Goal: Task Accomplishment & Management: Manage account settings

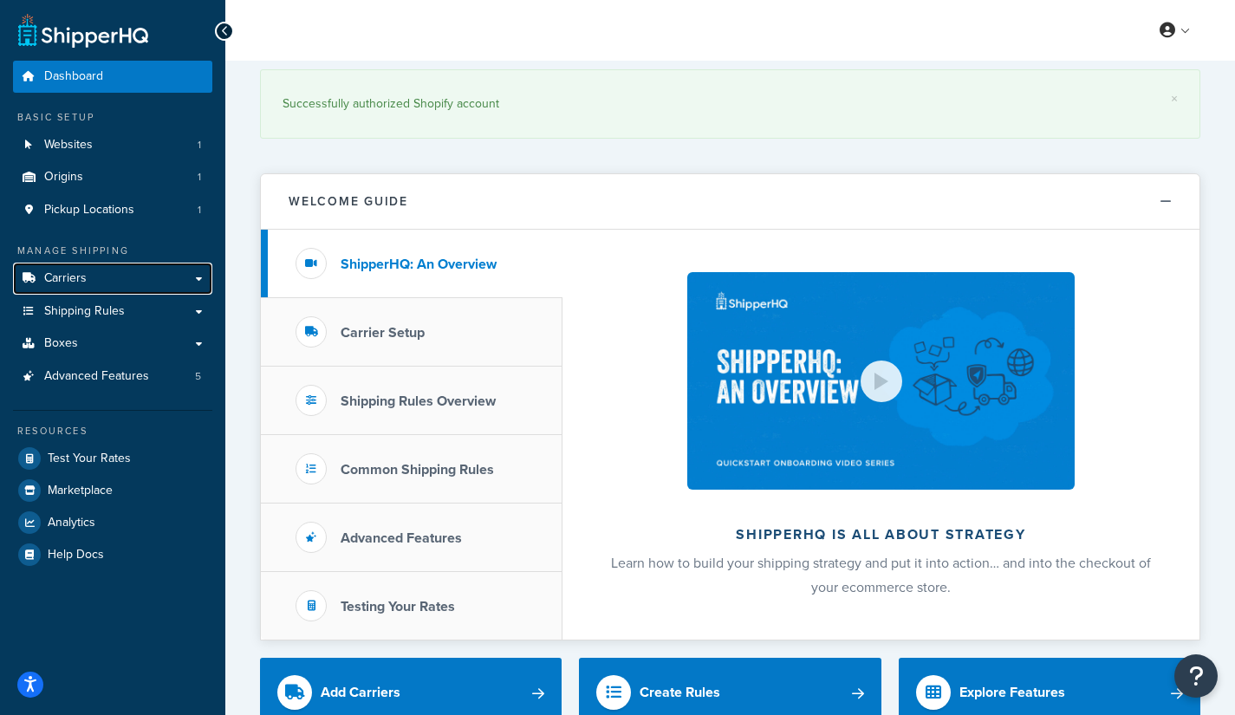
click at [90, 288] on link "Carriers" at bounding box center [112, 279] width 199 height 32
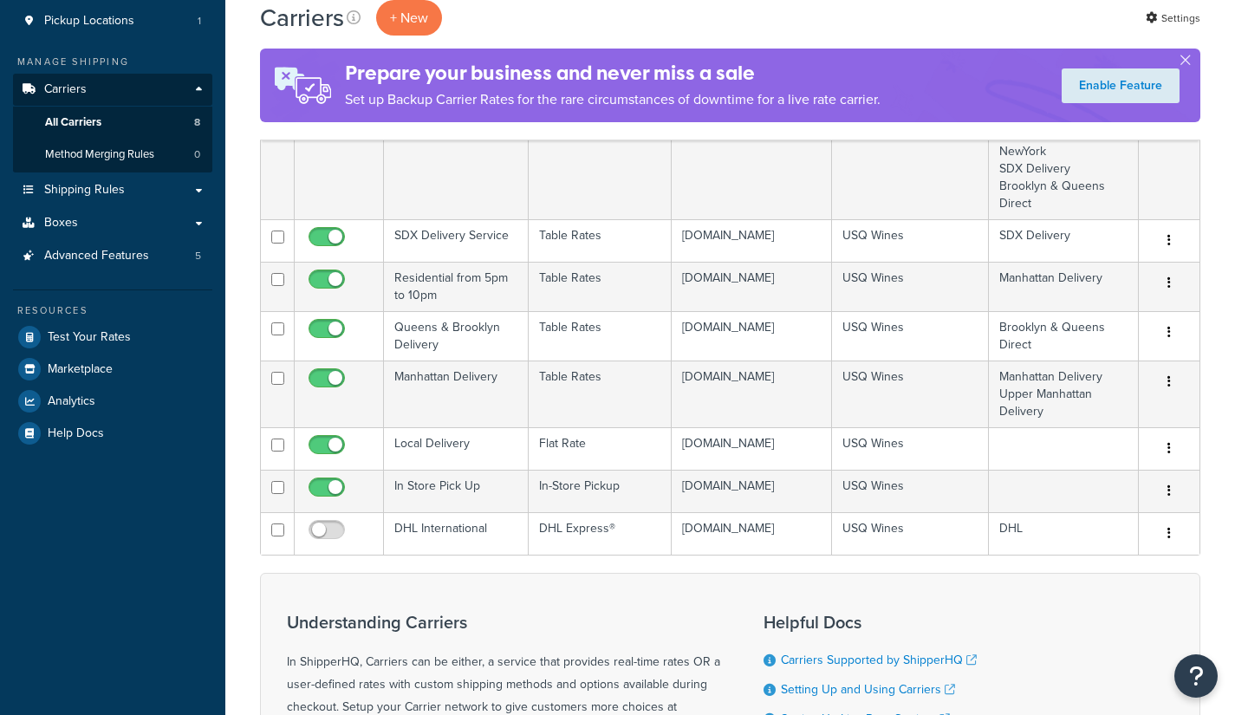
scroll to position [260, 0]
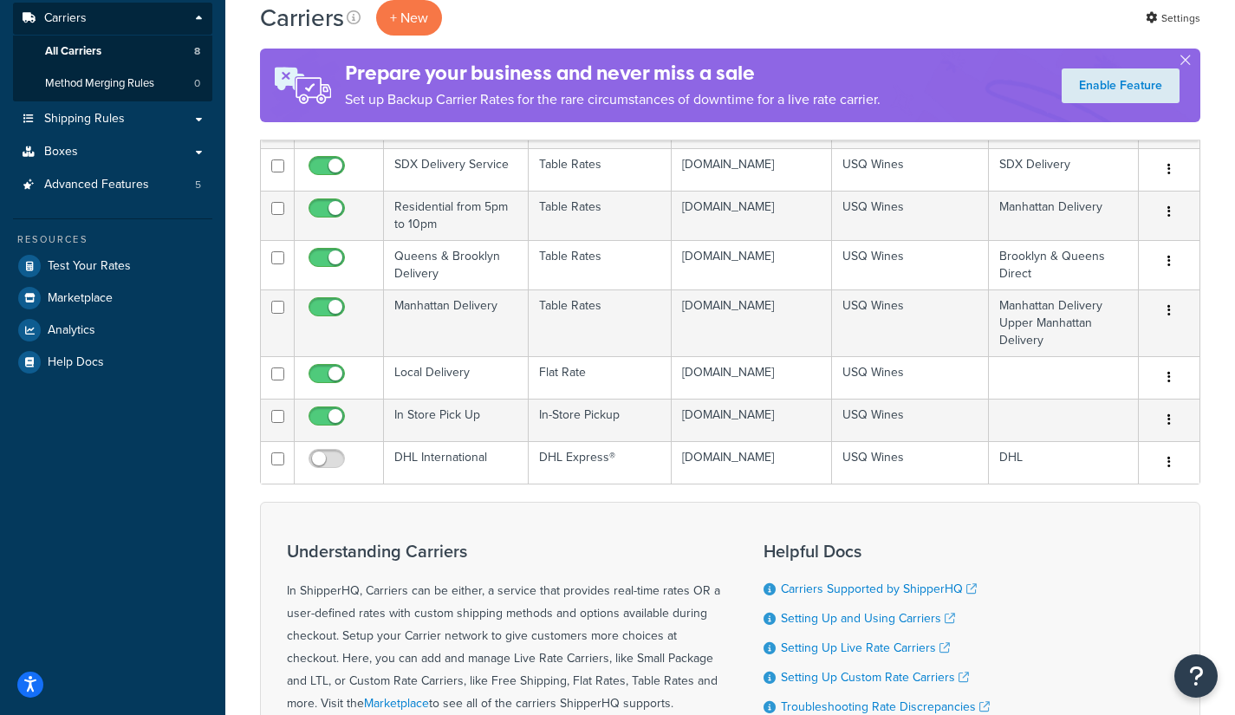
click at [339, 474] on input "checkbox" at bounding box center [329, 463] width 48 height 22
checkbox input "true"
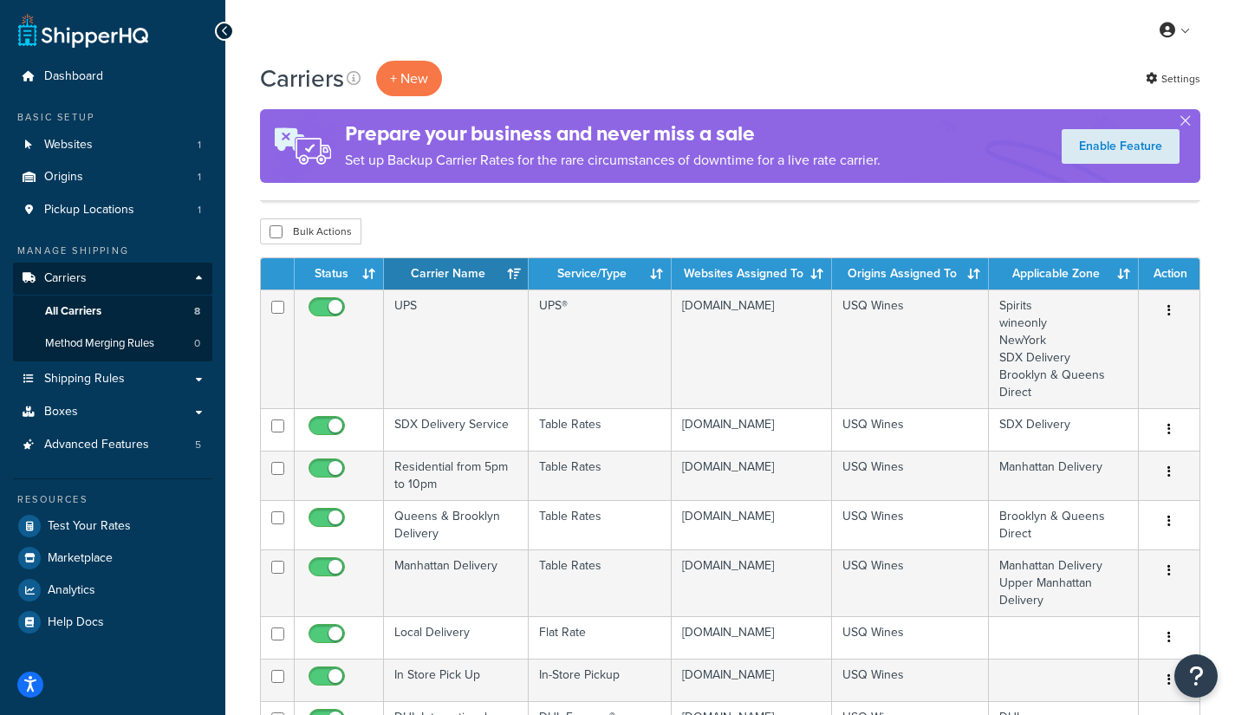
scroll to position [0, 0]
click at [1170, 478] on icon "button" at bounding box center [1169, 471] width 3 height 12
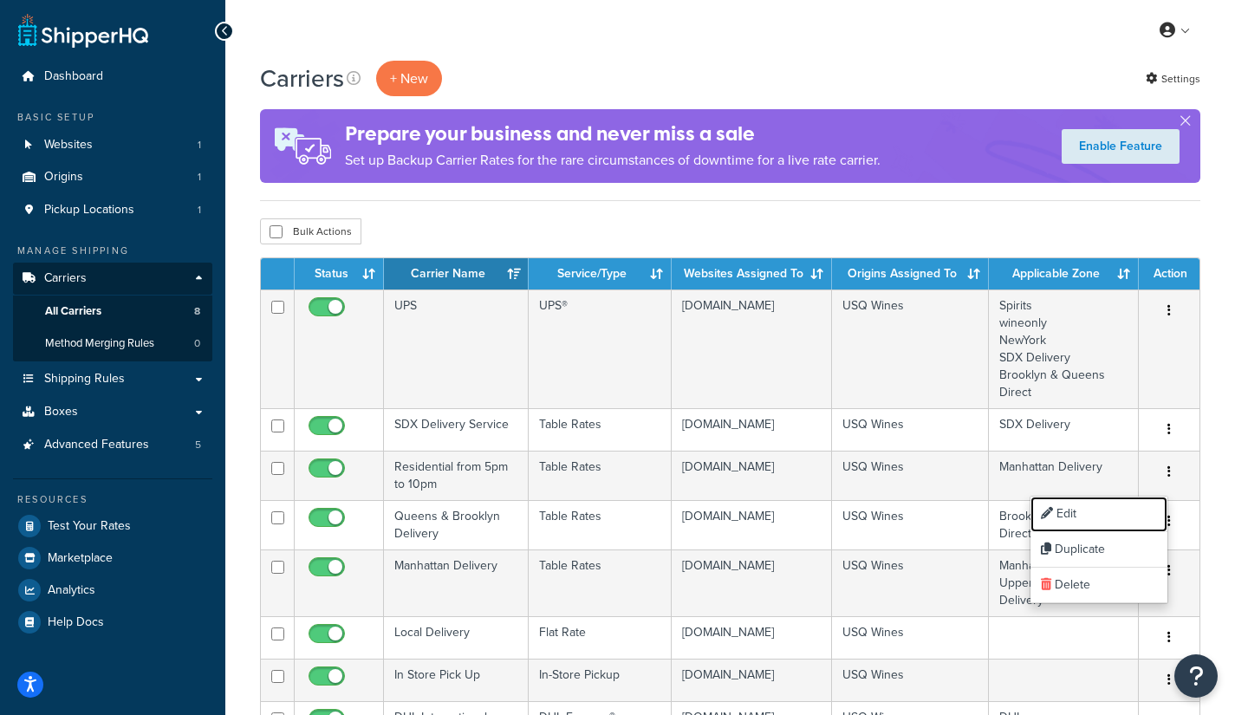
click at [1105, 508] on link "Edit" at bounding box center [1099, 515] width 137 height 36
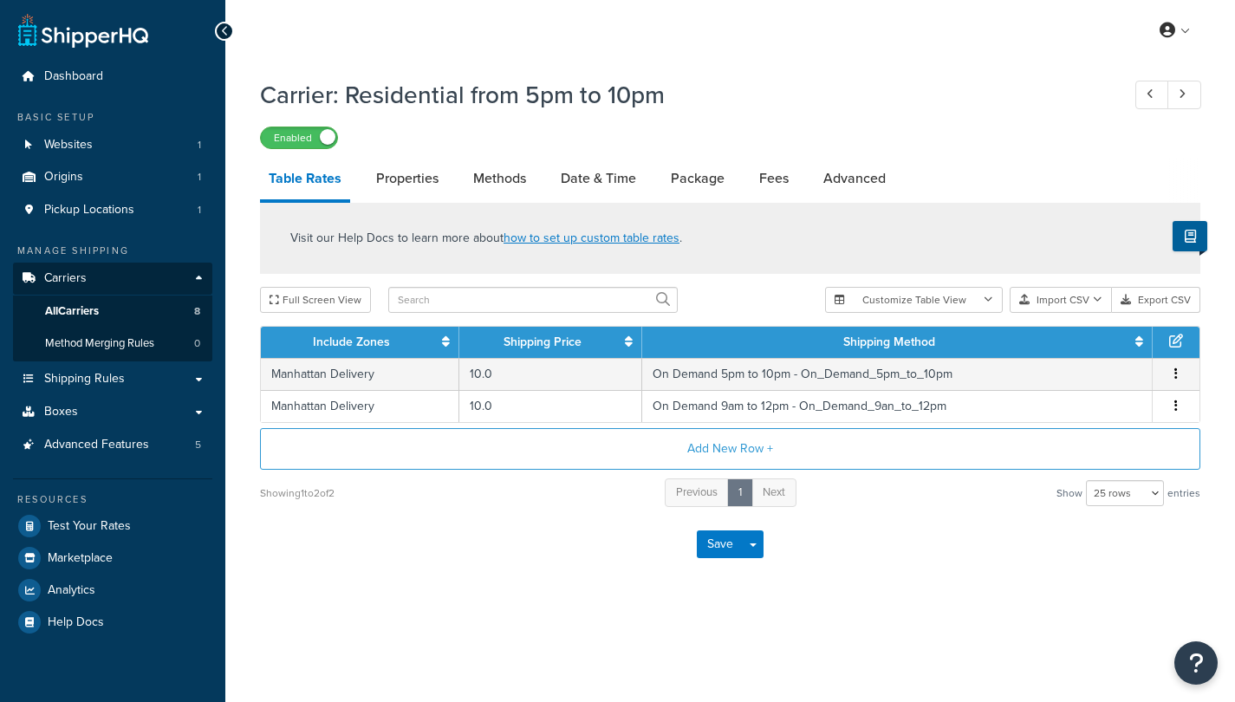
select select "25"
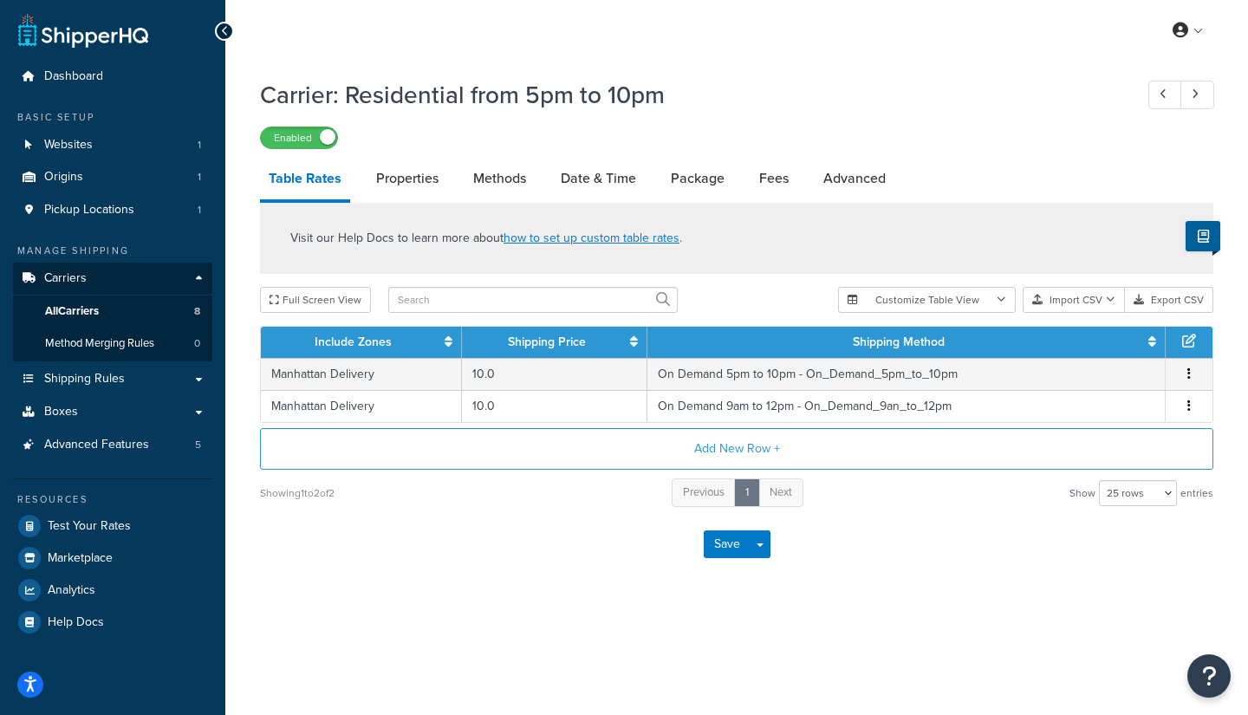
click at [506, 181] on link "Methods" at bounding box center [500, 179] width 70 height 42
select select "25"
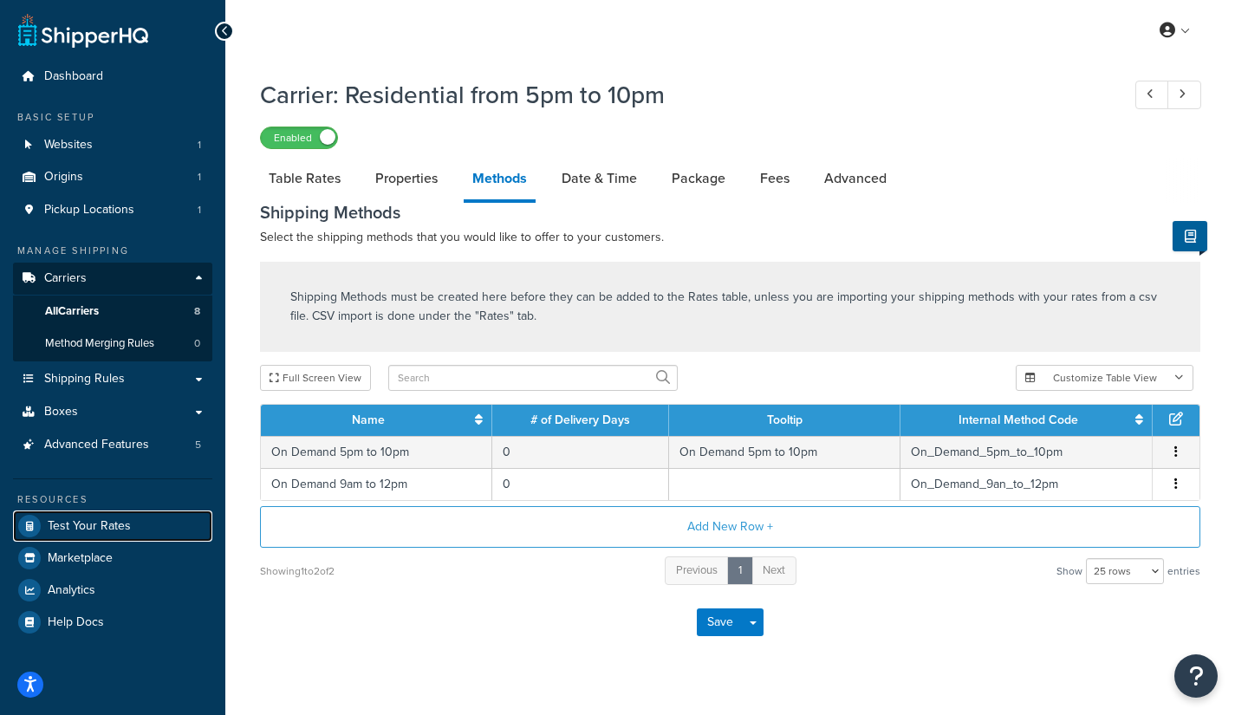
click at [108, 532] on span "Test Your Rates" at bounding box center [89, 526] width 83 height 15
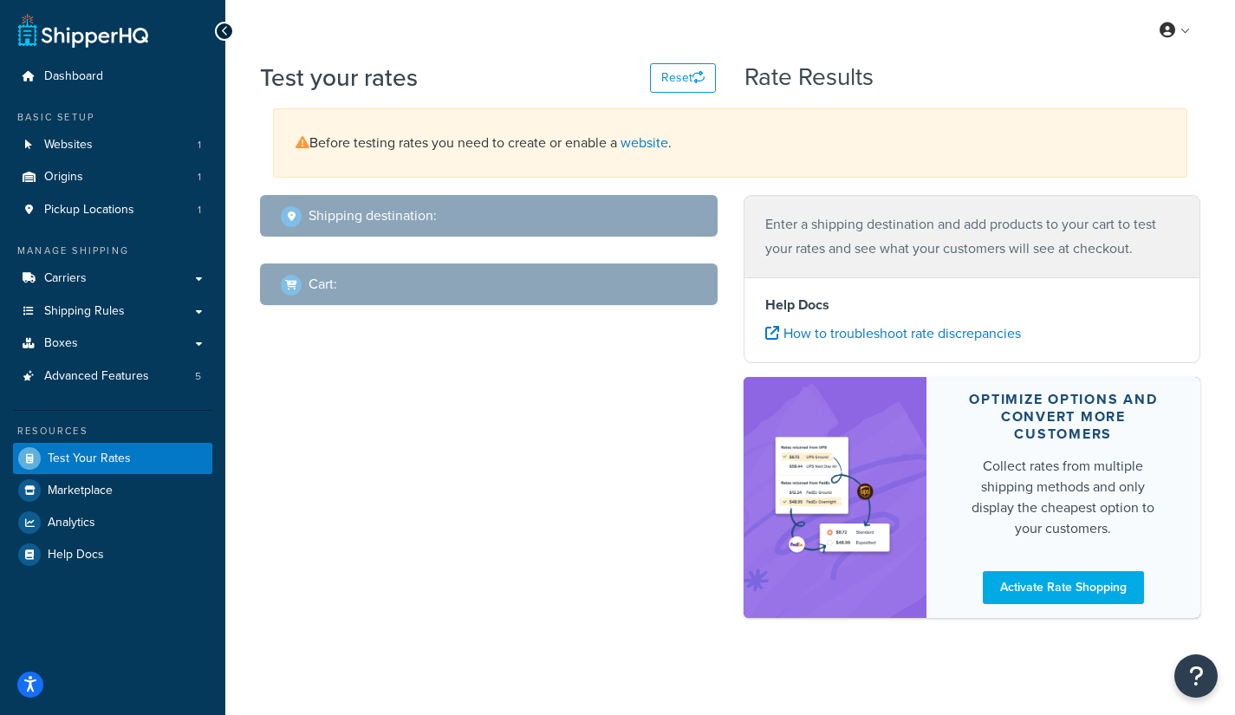
select select "[GEOGRAPHIC_DATA]"
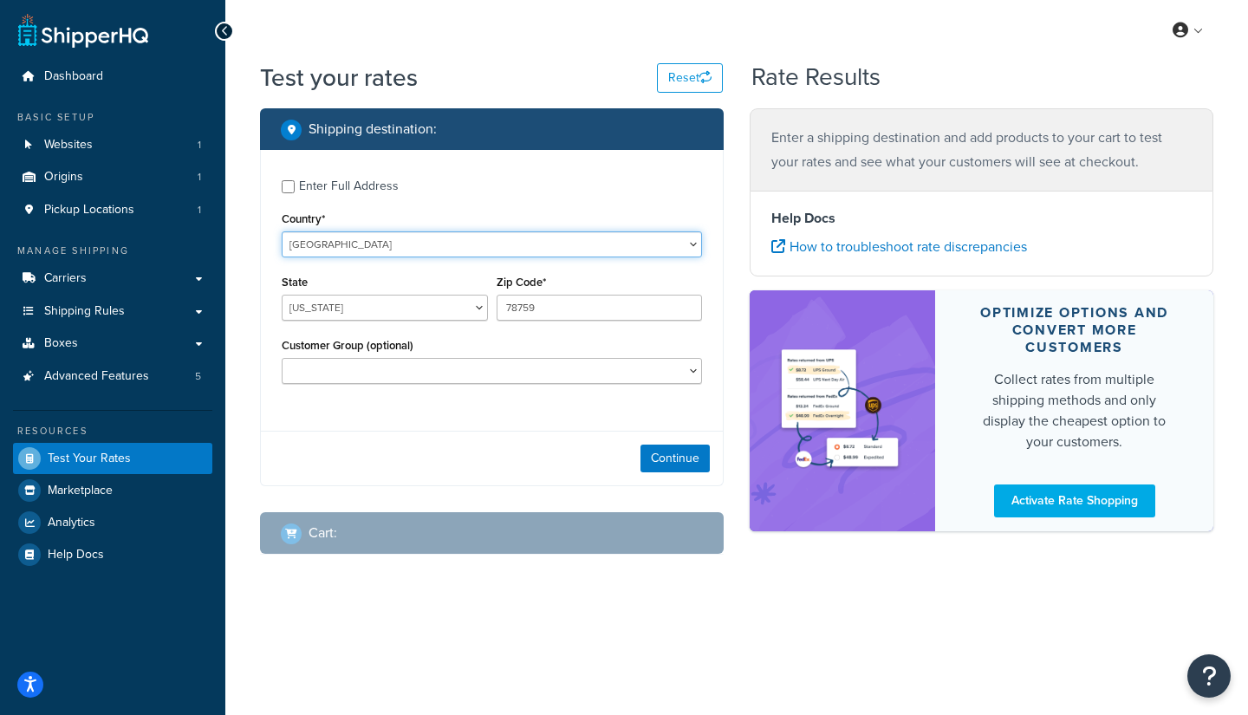
click at [389, 247] on select "[GEOGRAPHIC_DATA] [GEOGRAPHIC_DATA] [GEOGRAPHIC_DATA] [GEOGRAPHIC_DATA] [GEOGRA…" at bounding box center [492, 244] width 420 height 26
select select "DK"
click at [282, 231] on select "[GEOGRAPHIC_DATA] [GEOGRAPHIC_DATA] [GEOGRAPHIC_DATA] [GEOGRAPHIC_DATA] [GEOGRA…" at bounding box center [492, 244] width 420 height 26
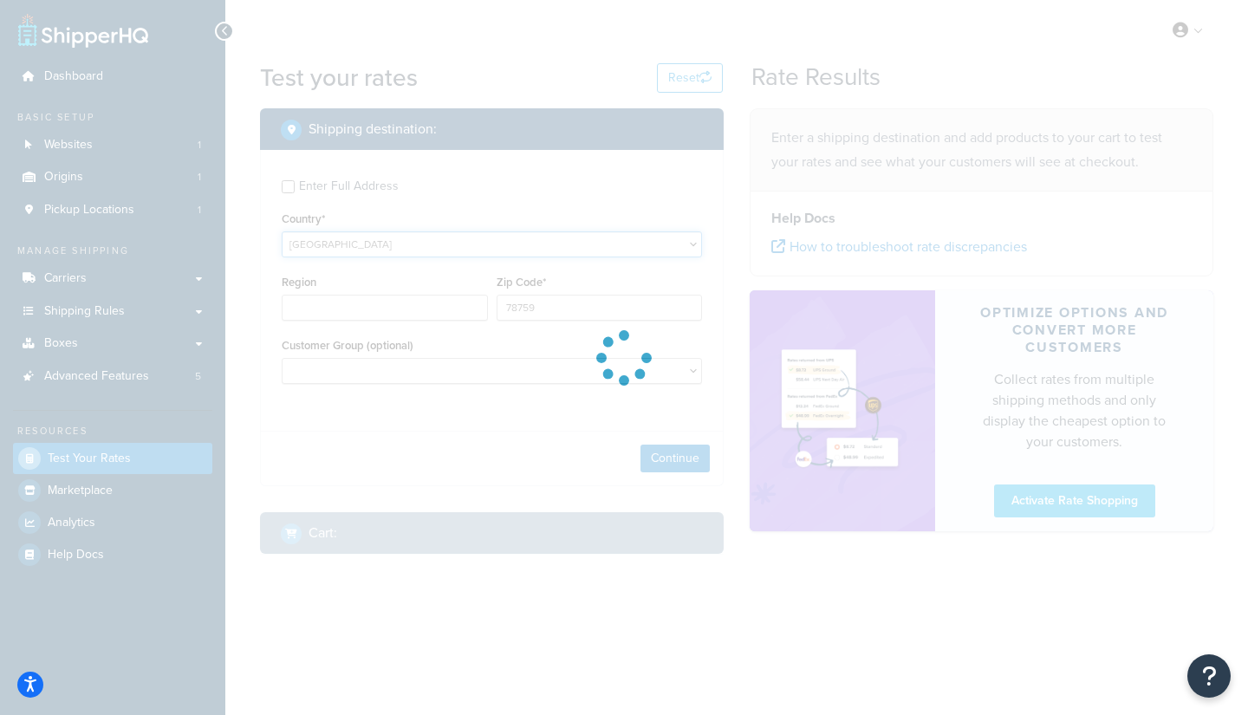
type input "[GEOGRAPHIC_DATA]"
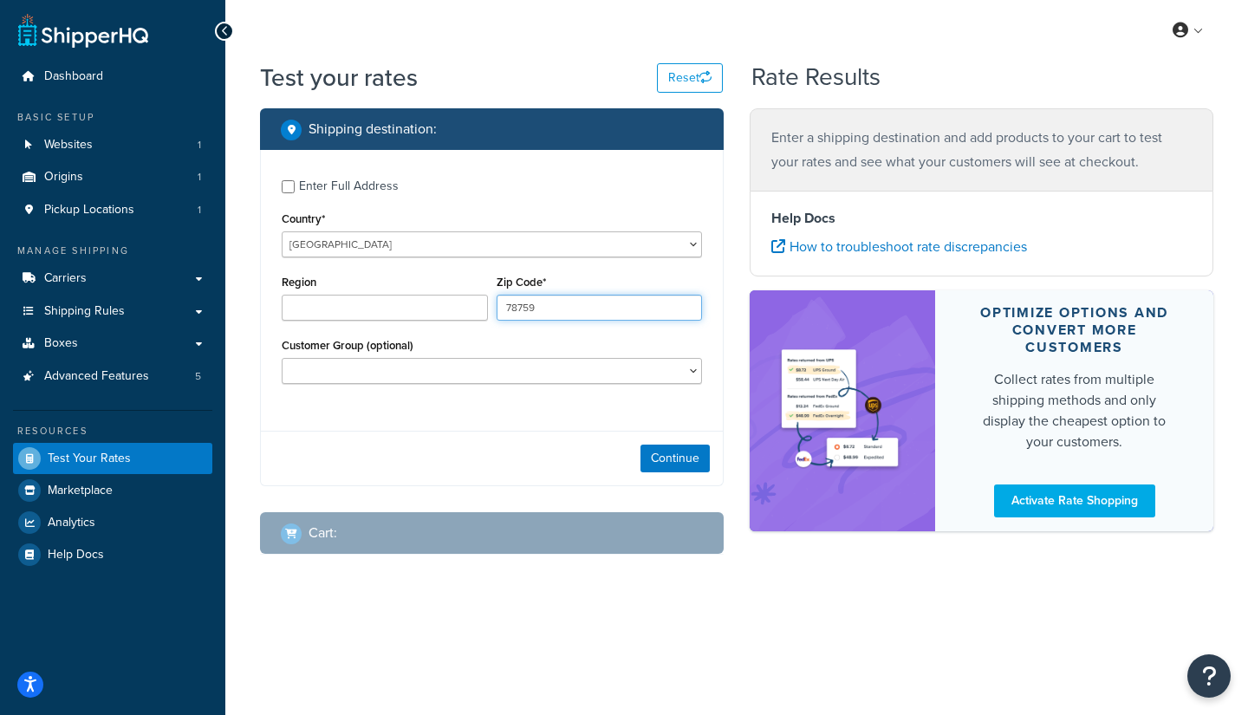
drag, startPoint x: 549, startPoint y: 308, endPoint x: 398, endPoint y: 296, distance: 151.3
click at [398, 296] on div "Region Zip Code* 78759" at bounding box center [491, 301] width 429 height 63
type input "2860"
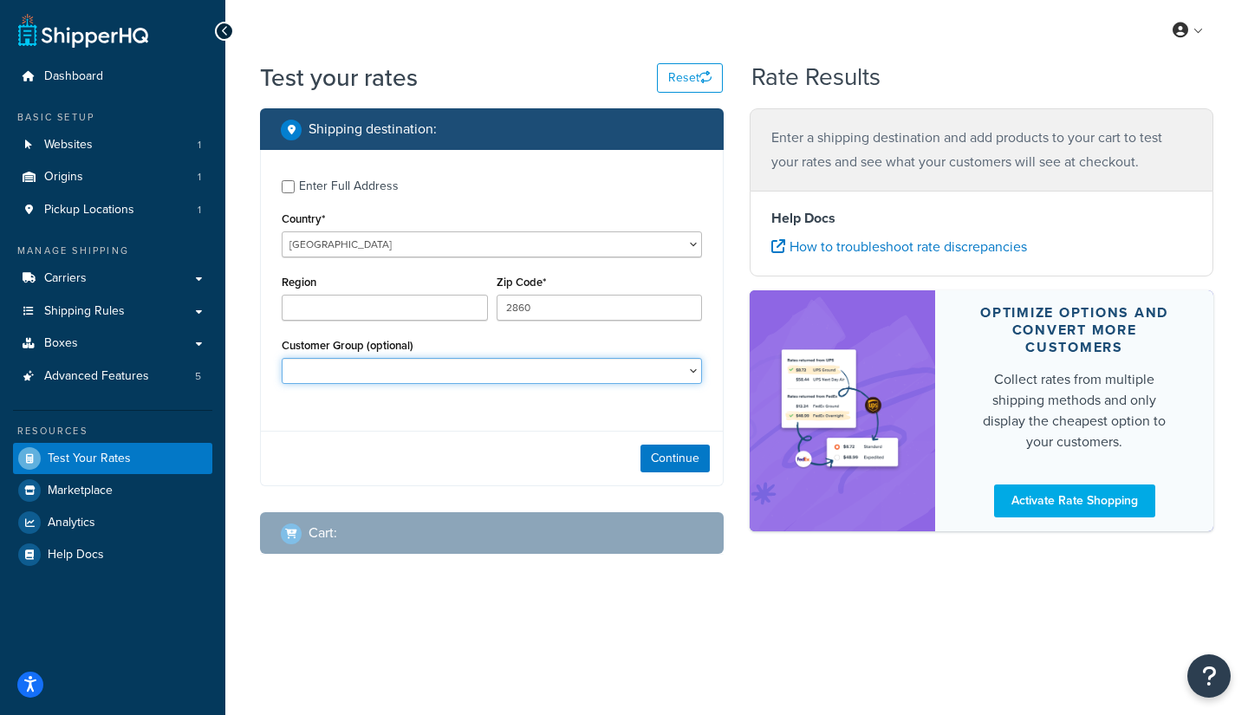
click at [338, 368] on select "Logged In Not Logged in Retail Wholesale" at bounding box center [492, 371] width 420 height 26
select select "Retail"
click at [282, 359] on select "Logged In Not Logged in Retail Wholesale" at bounding box center [492, 371] width 420 height 26
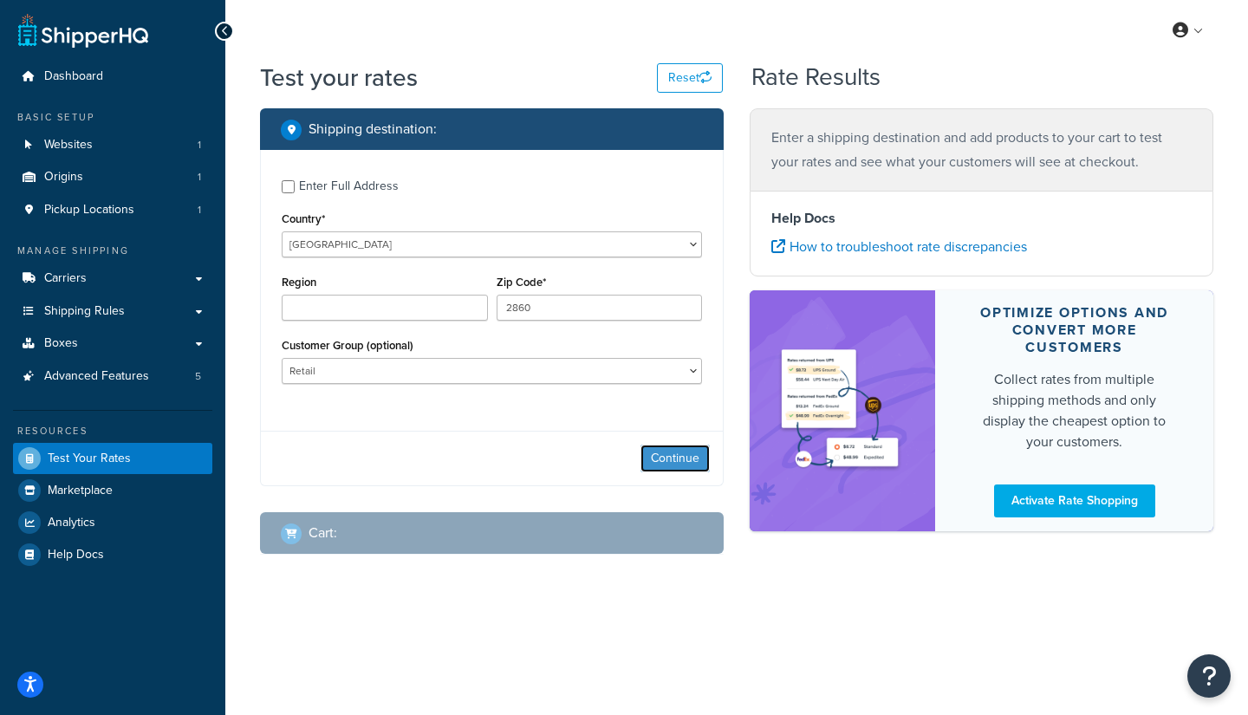
click at [685, 465] on button "Continue" at bounding box center [675, 459] width 69 height 28
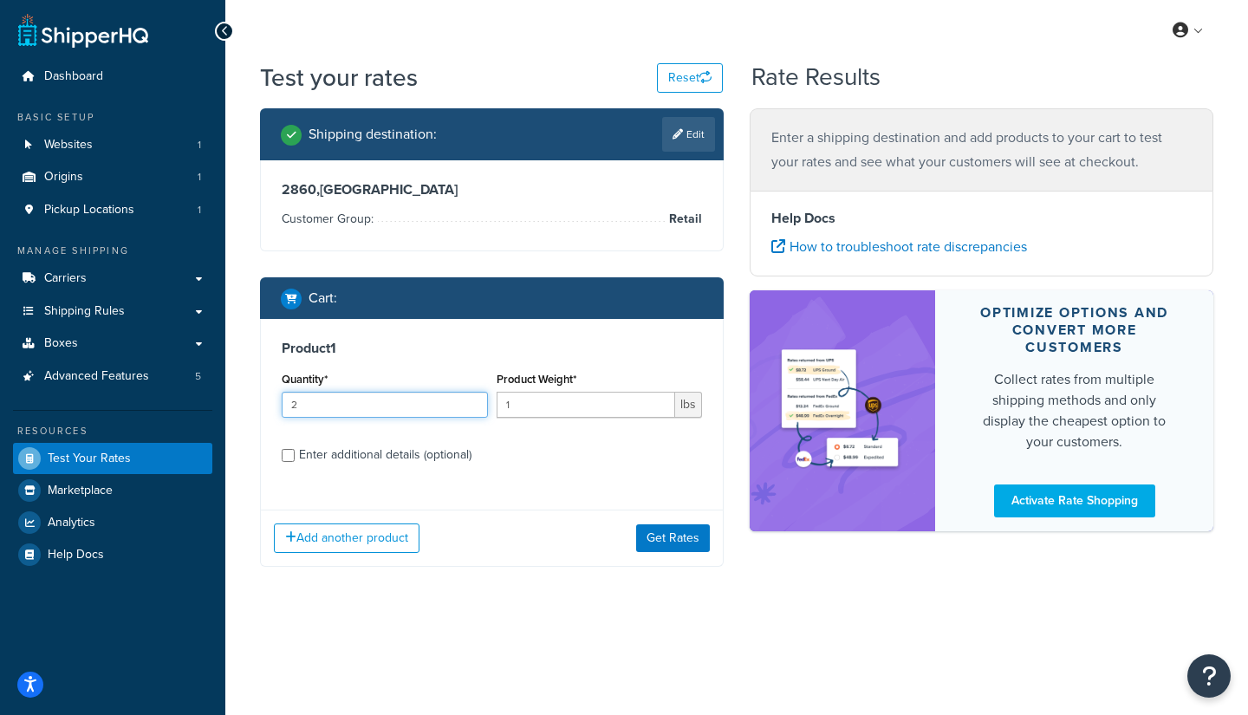
click at [475, 403] on input "2" at bounding box center [385, 405] width 206 height 26
click at [475, 403] on input "3" at bounding box center [385, 405] width 206 height 26
click at [475, 403] on input "6" at bounding box center [385, 405] width 206 height 26
click at [475, 403] on input "7" at bounding box center [385, 405] width 206 height 26
click at [475, 403] on input "8" at bounding box center [385, 405] width 206 height 26
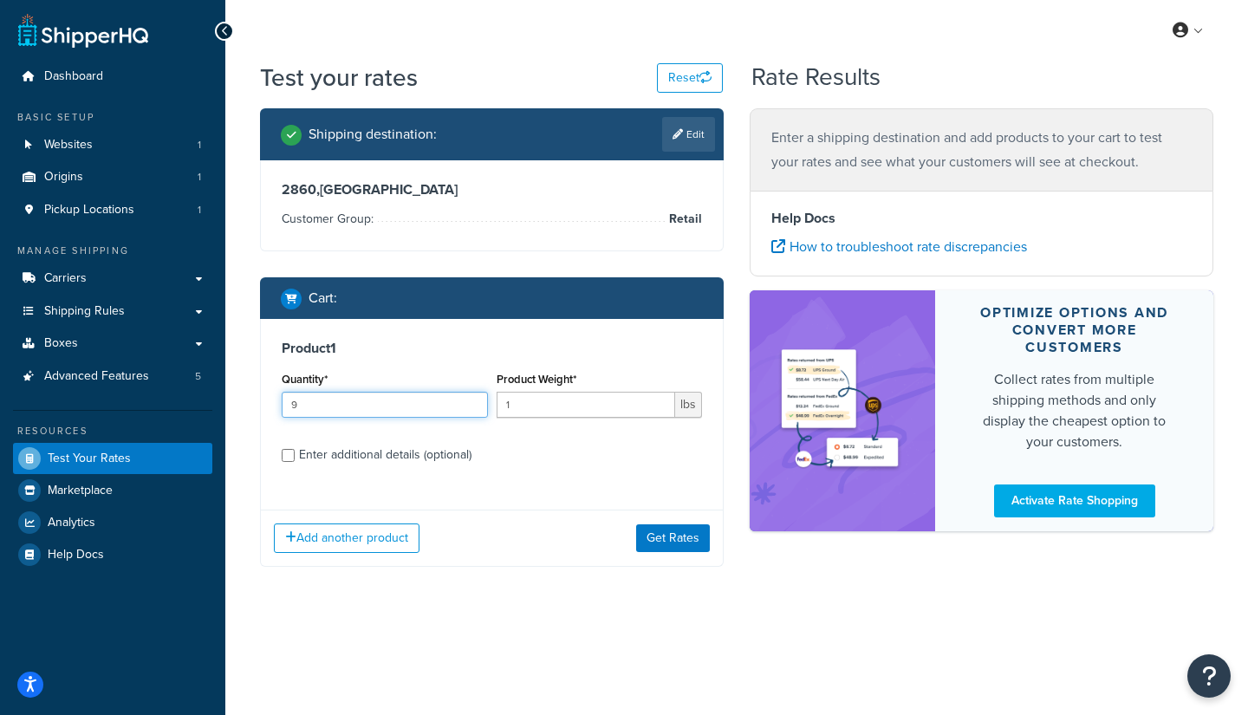
click at [475, 403] on input "9" at bounding box center [385, 405] width 206 height 26
click at [475, 403] on input "10" at bounding box center [385, 405] width 206 height 26
click at [475, 403] on input "11" at bounding box center [385, 405] width 206 height 26
type input "12"
click at [475, 403] on input "12" at bounding box center [385, 405] width 206 height 26
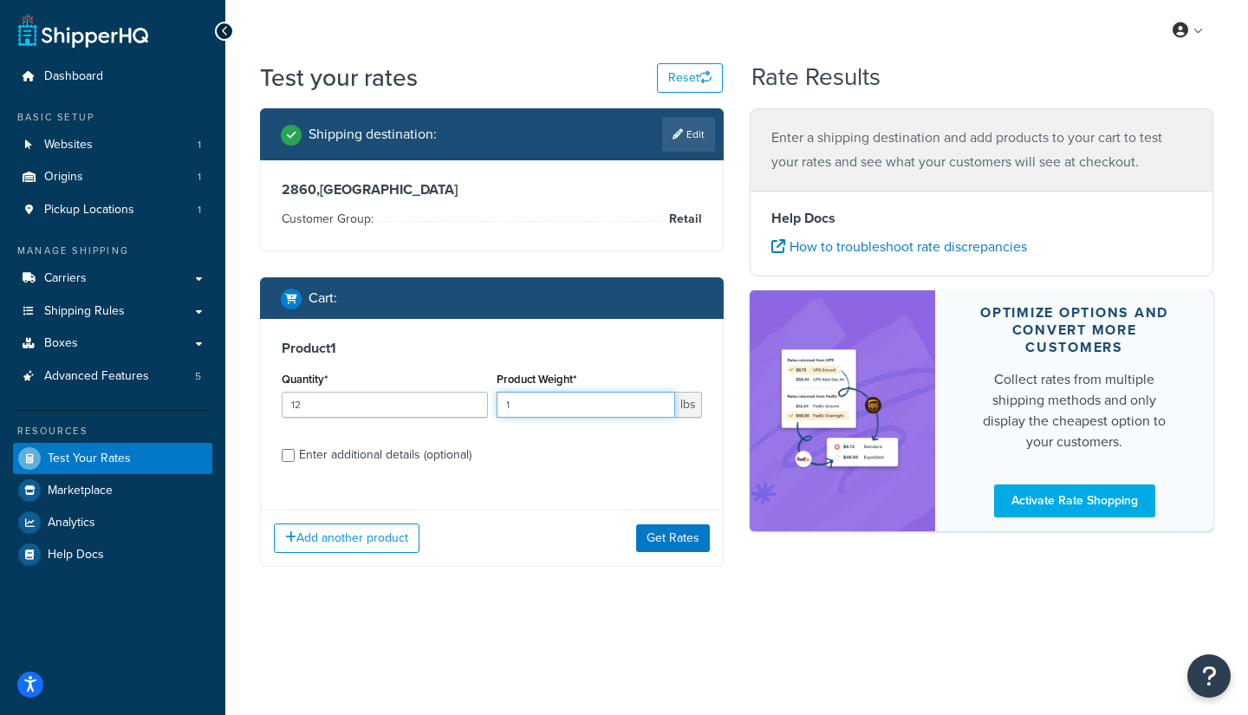
click at [581, 412] on input "1" at bounding box center [586, 405] width 179 height 26
drag, startPoint x: 581, startPoint y: 412, endPoint x: 475, endPoint y: 407, distance: 105.8
click at [475, 407] on div "Quantity* 12 Product Weight* 1 lbs" at bounding box center [491, 399] width 429 height 63
type input "3.5"
click at [496, 470] on div "Product 1 Quantity* 12 Product Weight* 3.5 lbs Enter additional details (option…" at bounding box center [492, 408] width 462 height 178
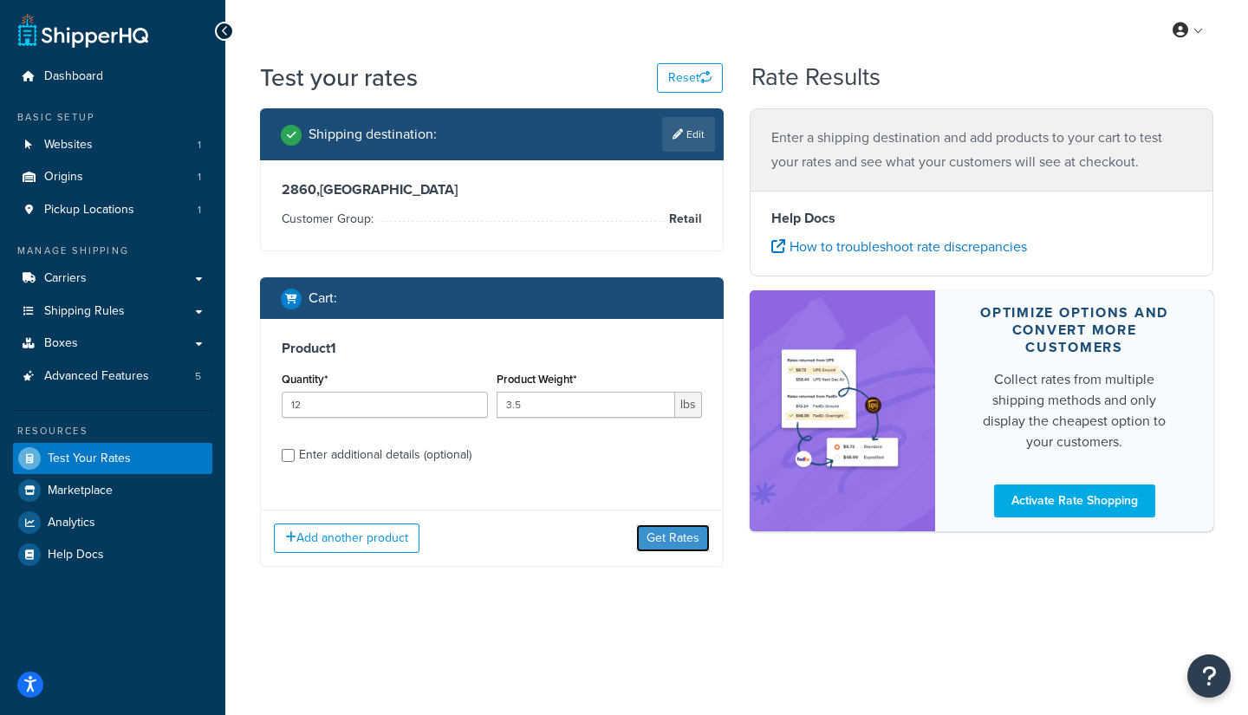
click at [654, 532] on button "Get Rates" at bounding box center [673, 538] width 74 height 28
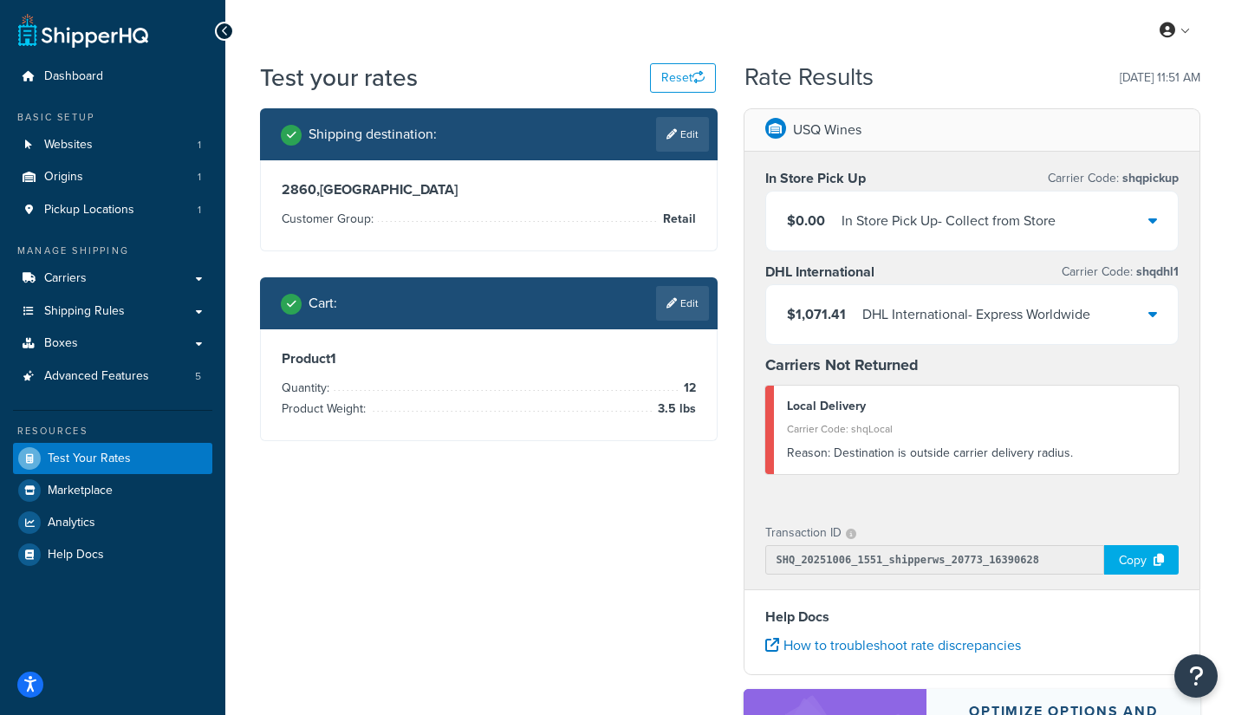
click at [1161, 311] on div "$1,071.41 DHL International - Express Worldwide" at bounding box center [972, 314] width 413 height 59
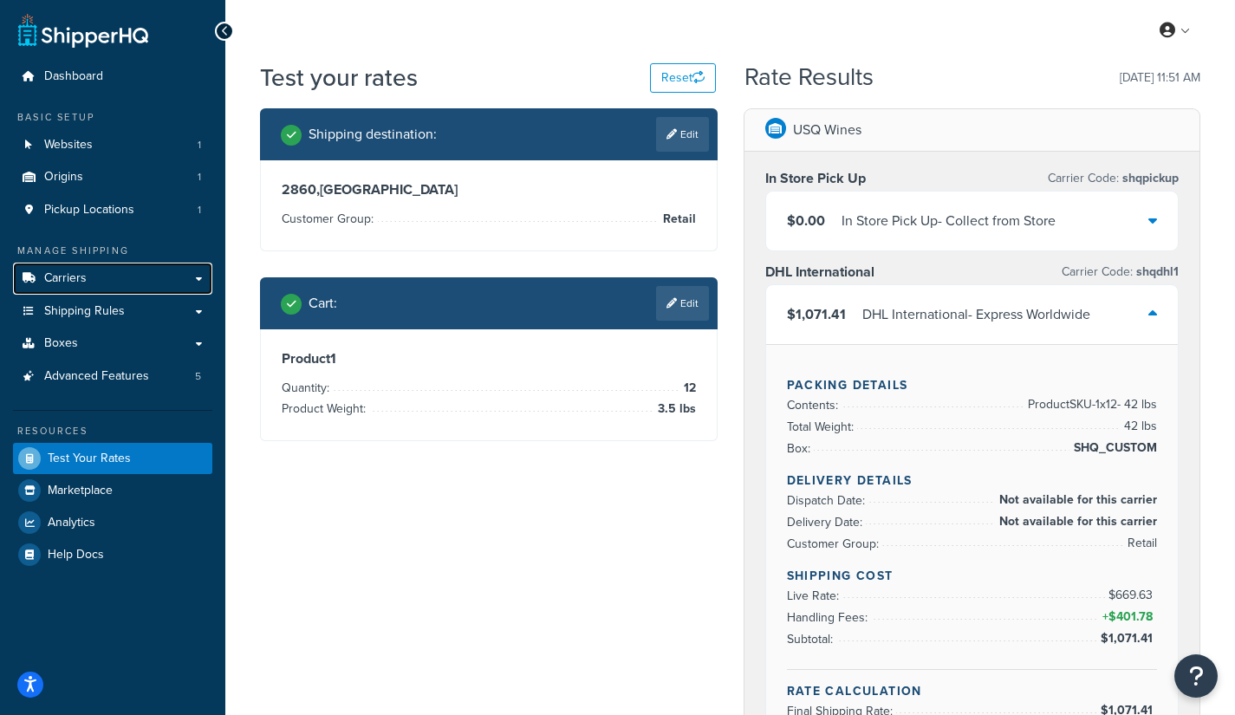
click at [98, 279] on link "Carriers" at bounding box center [112, 279] width 199 height 32
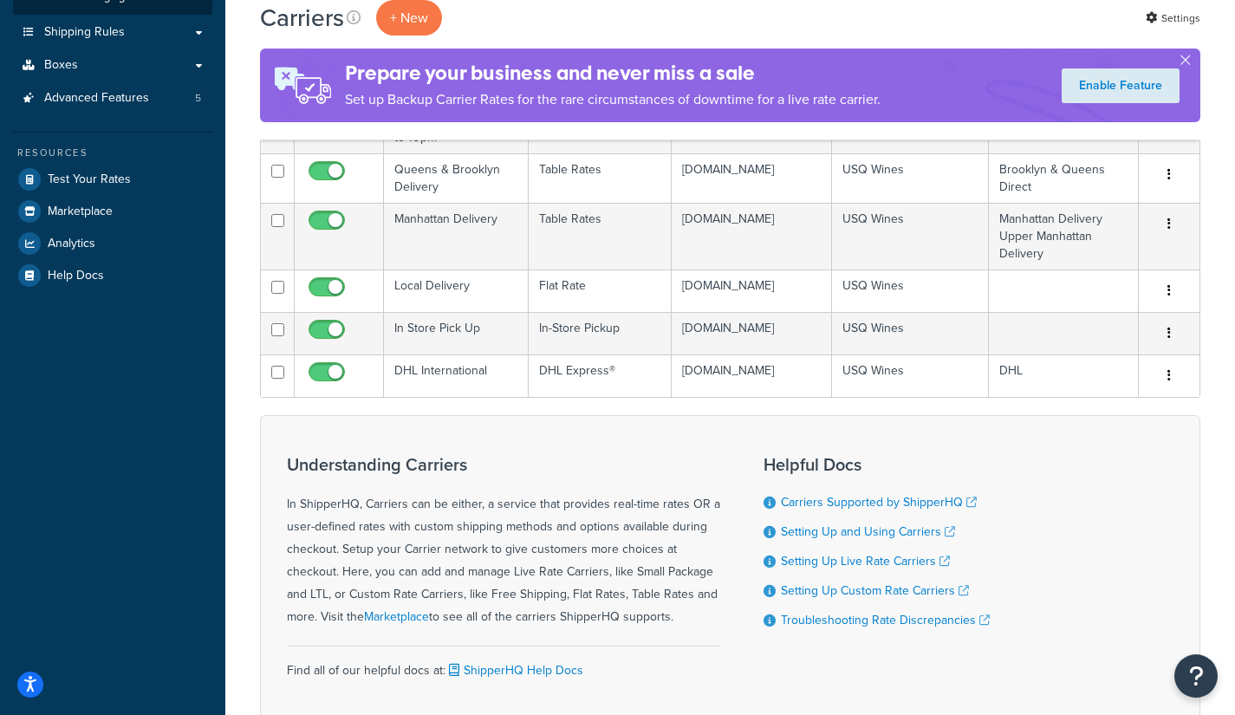
click at [1175, 390] on button "button" at bounding box center [1169, 376] width 24 height 28
click at [1098, 439] on link "Edit" at bounding box center [1099, 432] width 137 height 36
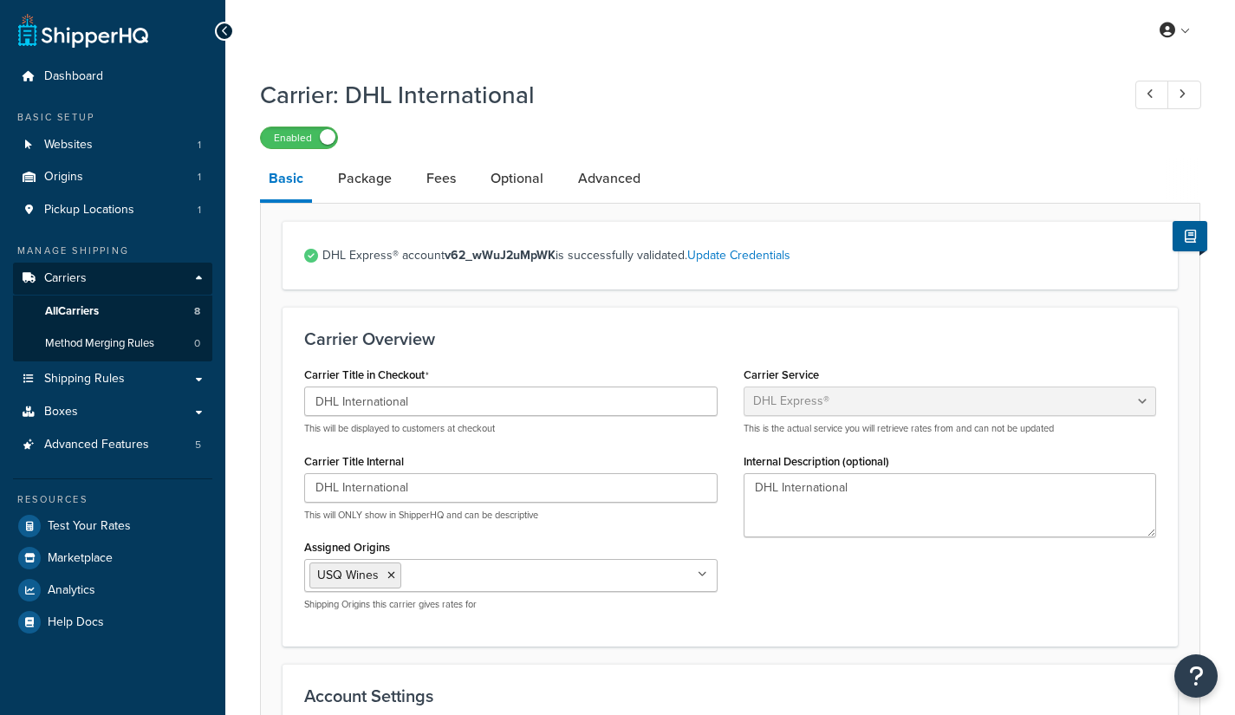
select select "dhl"
click at [374, 190] on link "Package" at bounding box center [364, 179] width 71 height 42
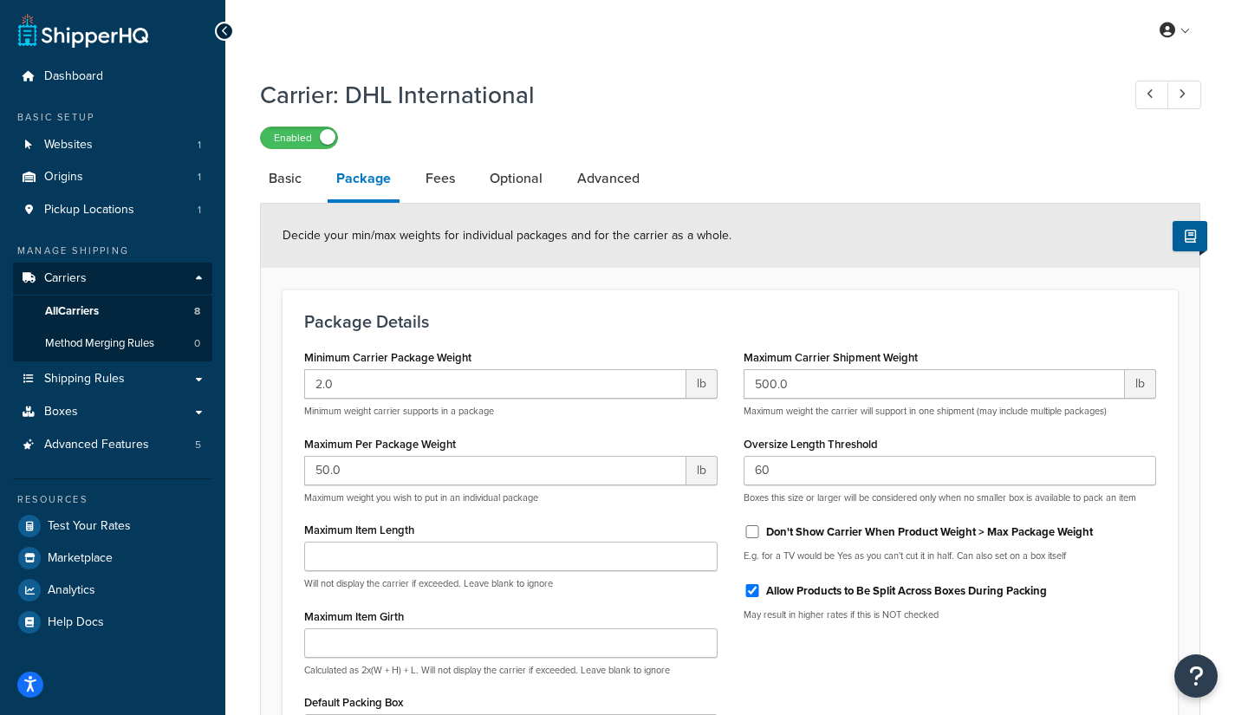
click at [433, 180] on link "Fees" at bounding box center [440, 179] width 47 height 42
select select "AFTER"
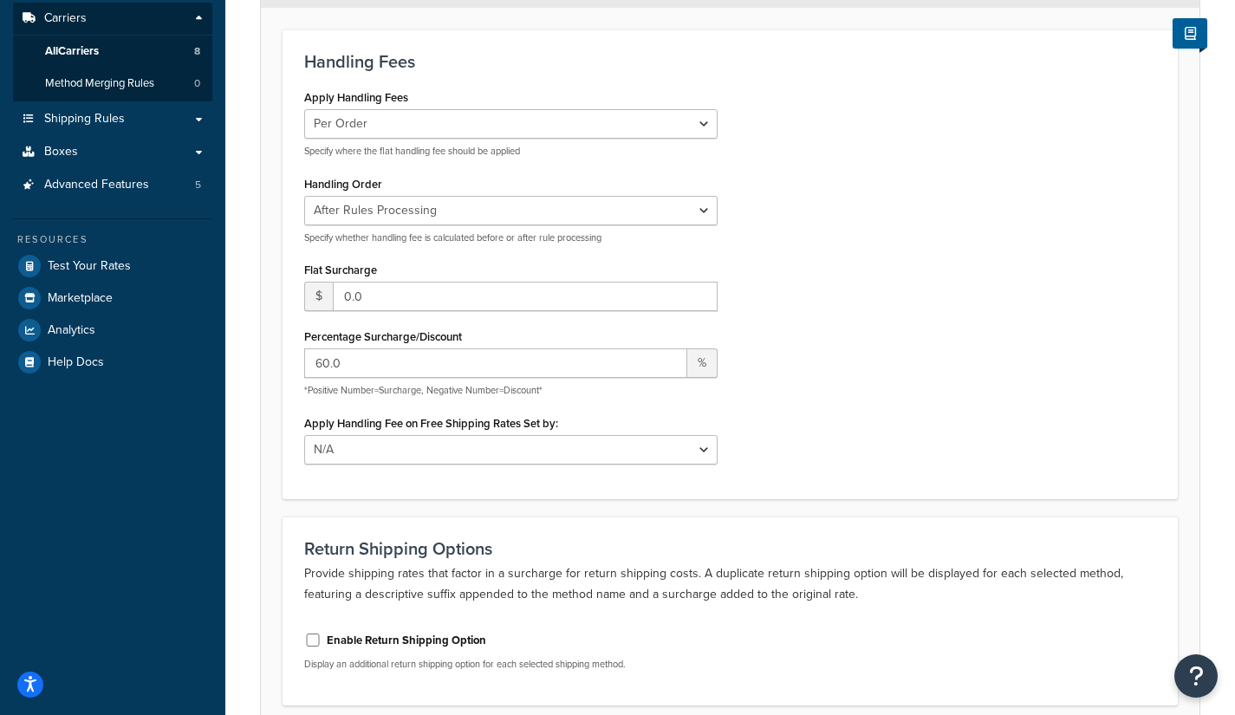
scroll to position [87, 0]
